Goal: Task Accomplishment & Management: Complete application form

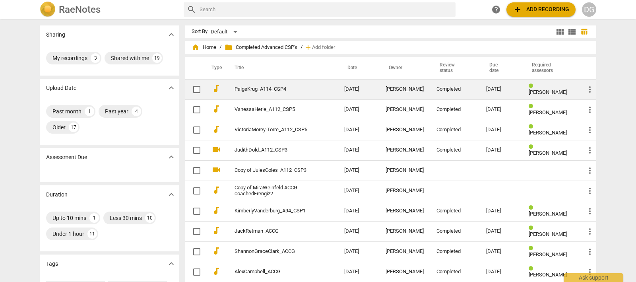
click at [253, 87] on link "PaigeKrug_A114_CSP4" at bounding box center [275, 89] width 81 height 6
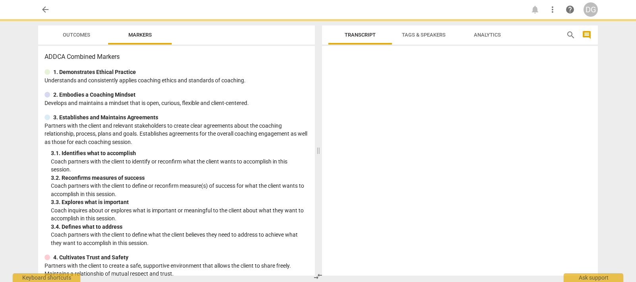
click at [253, 87] on div "ADDCA Combined Markers 1. Demonstrates Ethical Practice Understands and consist…" at bounding box center [176, 161] width 277 height 230
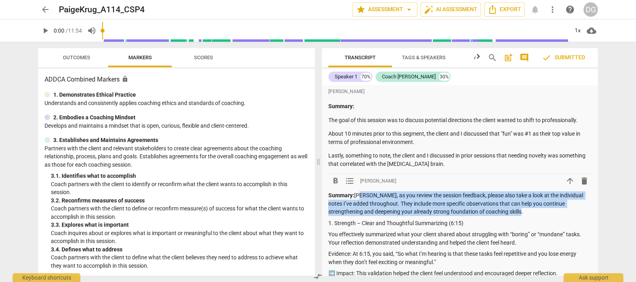
drag, startPoint x: 357, startPoint y: 195, endPoint x: 484, endPoint y: 214, distance: 128.4
click at [484, 214] on p "Summary: [PERSON_NAME], as you review the session feedback, please also take a …" at bounding box center [460, 203] width 263 height 25
copy p "[PERSON_NAME], as you review the session feedback, please also take a look at t…"
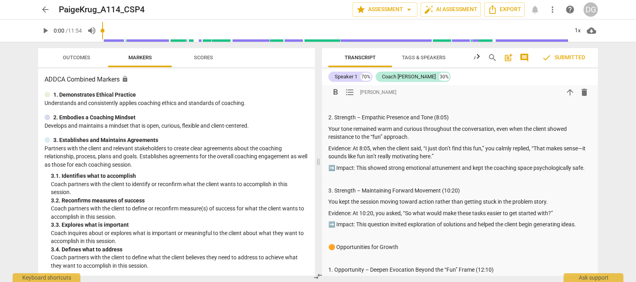
scroll to position [198, 0]
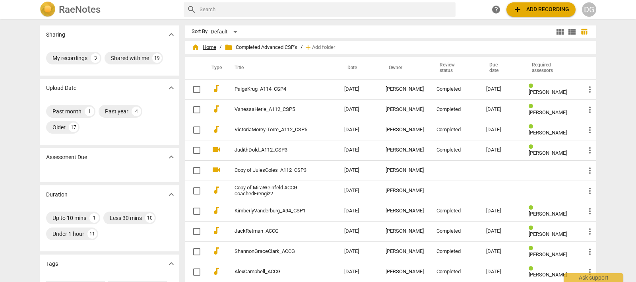
click at [209, 45] on span "home Home" at bounding box center [204, 47] width 25 height 8
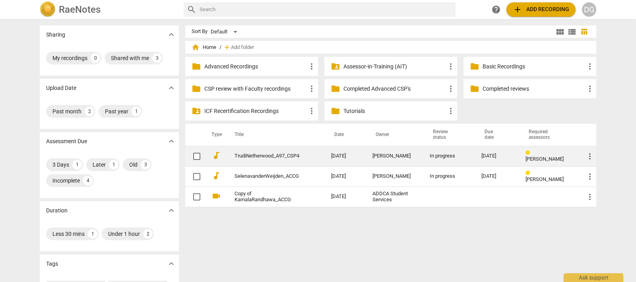
click at [277, 154] on link "TrudiNetherwood_A97_CSP4" at bounding box center [269, 156] width 68 height 6
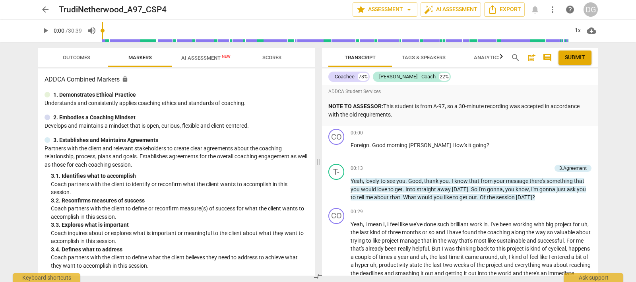
click at [532, 56] on span "post_add" at bounding box center [532, 58] width 10 height 10
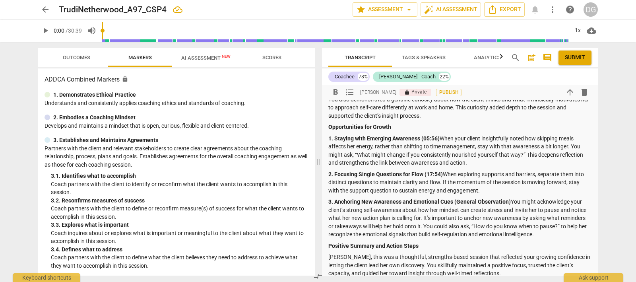
scroll to position [198, 0]
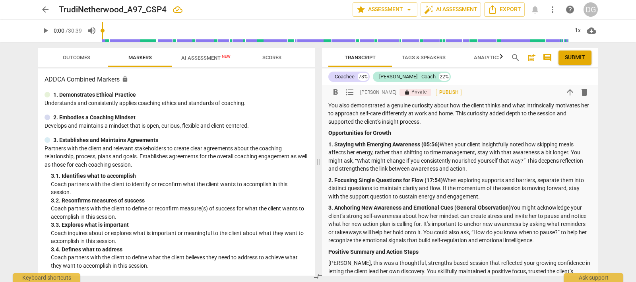
drag, startPoint x: 575, startPoint y: 56, endPoint x: 369, endPoint y: 39, distance: 207.2
click at [575, 56] on span "Submit" at bounding box center [575, 58] width 20 height 8
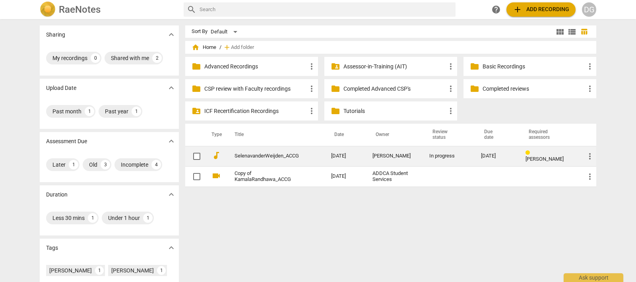
click at [274, 153] on link "SelenavanderWeijden_ACCG" at bounding box center [269, 156] width 68 height 6
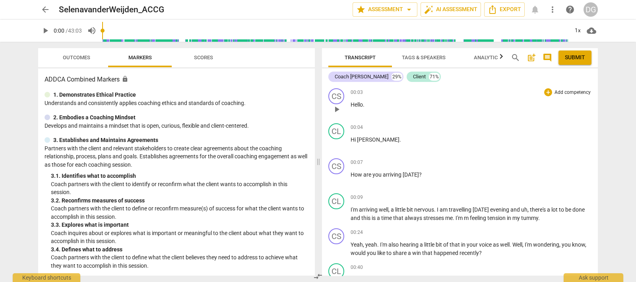
click at [335, 109] on span "play_arrow" at bounding box center [337, 110] width 10 height 10
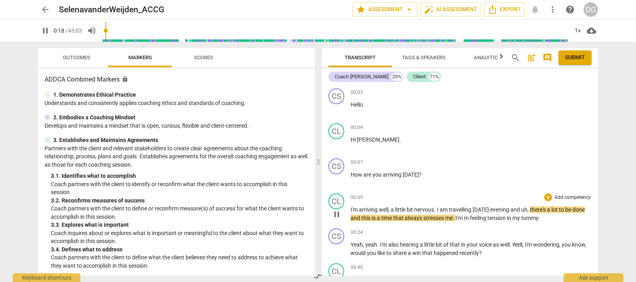
click at [336, 212] on span "pause" at bounding box center [337, 215] width 10 height 10
type input "19"
